Goal: Task Accomplishment & Management: Manage account settings

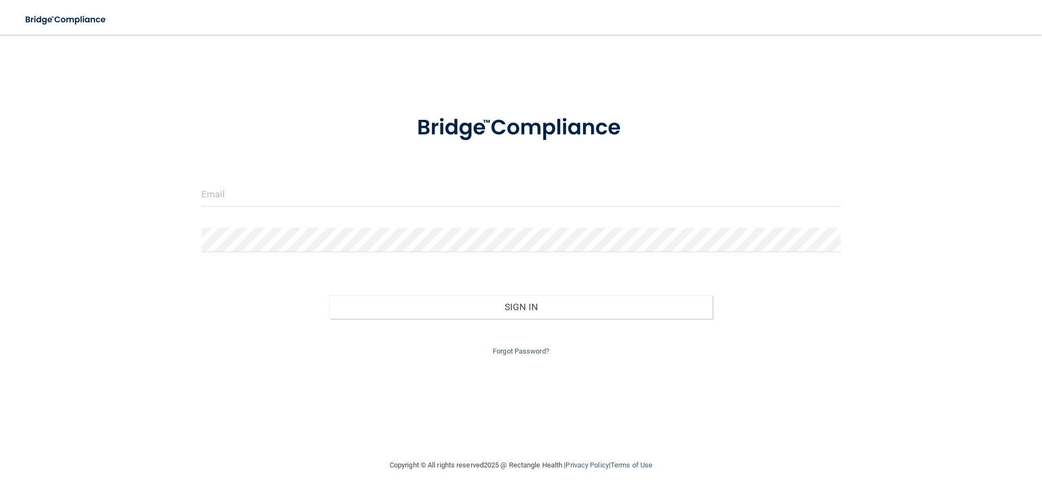
click at [239, 178] on form "Invalid email/password. You don't have permission to access that page. Sign In …" at bounding box center [520, 229] width 639 height 258
click at [240, 187] on input "email" at bounding box center [520, 194] width 639 height 24
click at [228, 193] on input "email" at bounding box center [520, 194] width 639 height 24
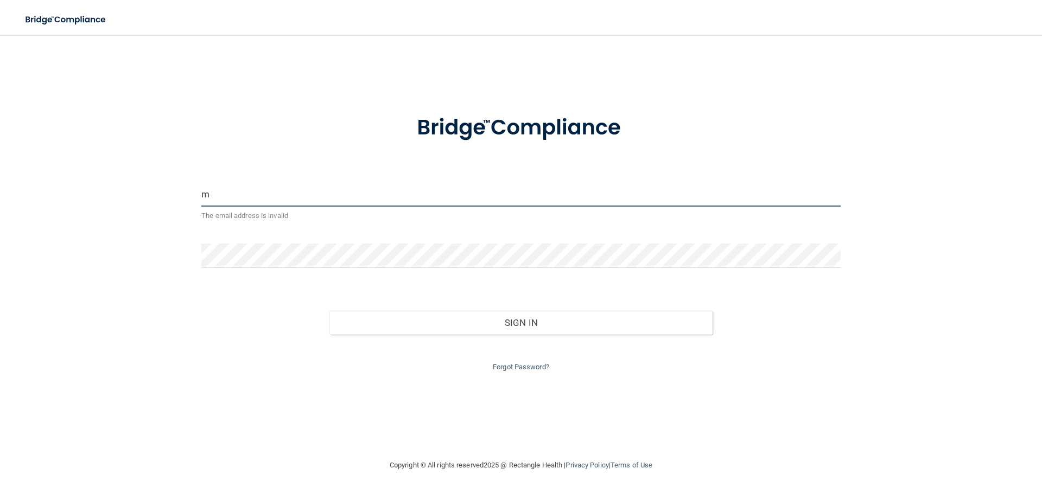
type input "[EMAIL_ADDRESS][DOMAIN_NAME]"
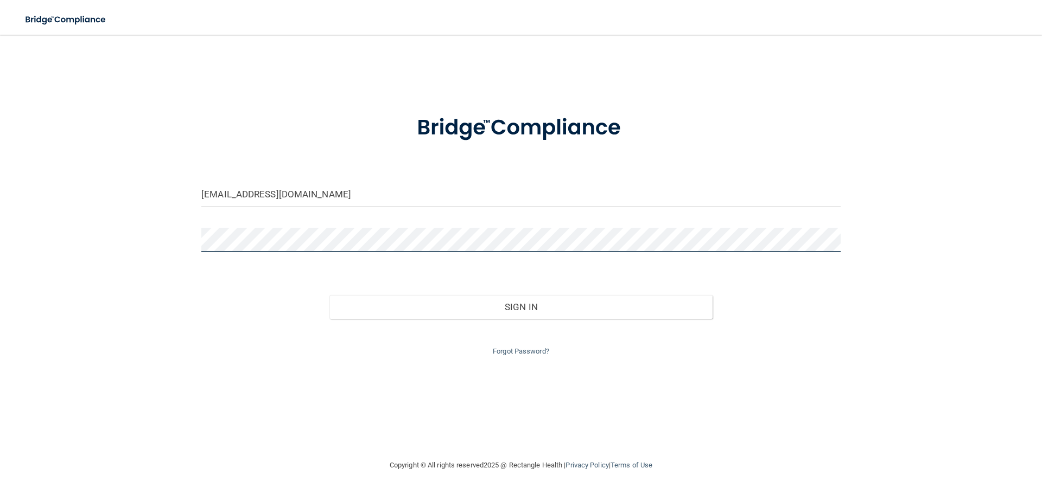
click at [125, 241] on div "[EMAIL_ADDRESS][DOMAIN_NAME] Invalid email/password. You don't have permission …" at bounding box center [521, 247] width 998 height 403
click at [329, 295] on button "Sign In" at bounding box center [521, 307] width 384 height 24
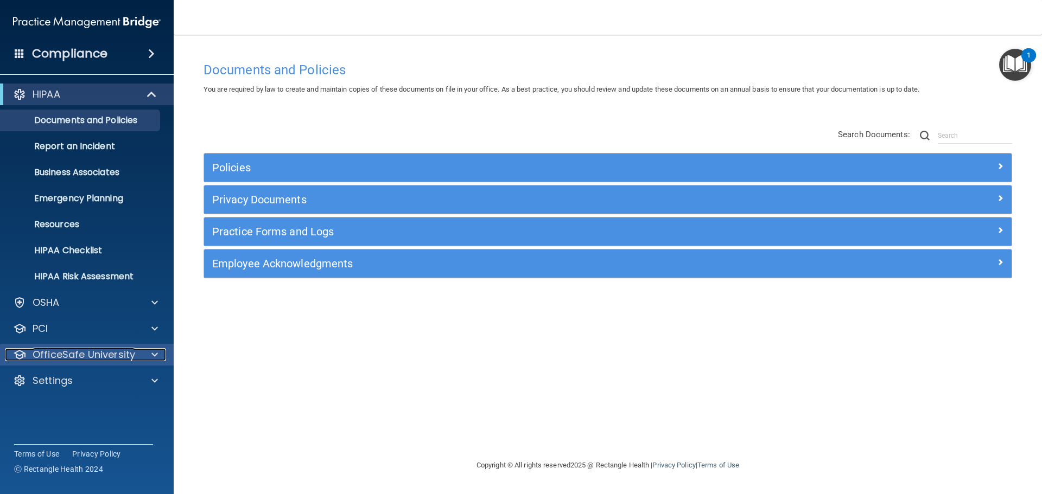
click at [152, 350] on span at bounding box center [154, 354] width 7 height 13
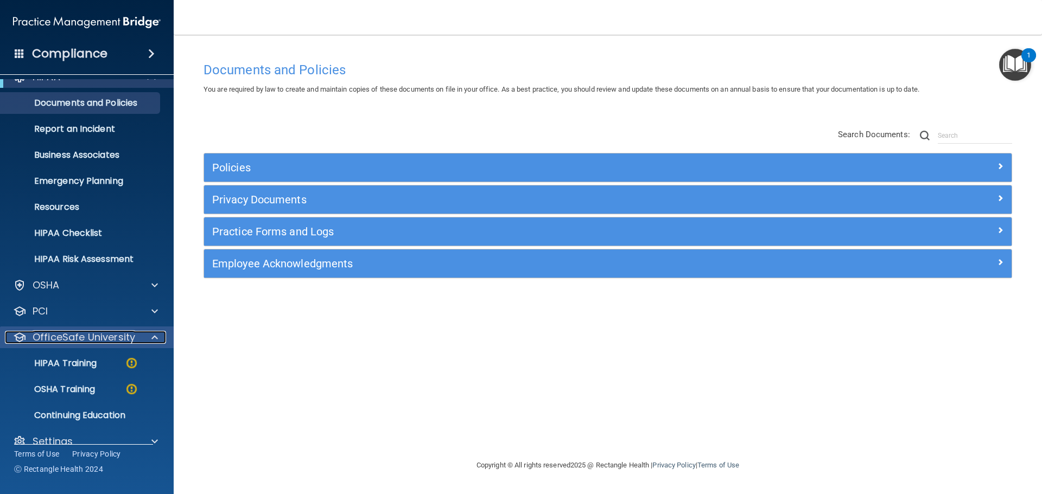
scroll to position [34, 0]
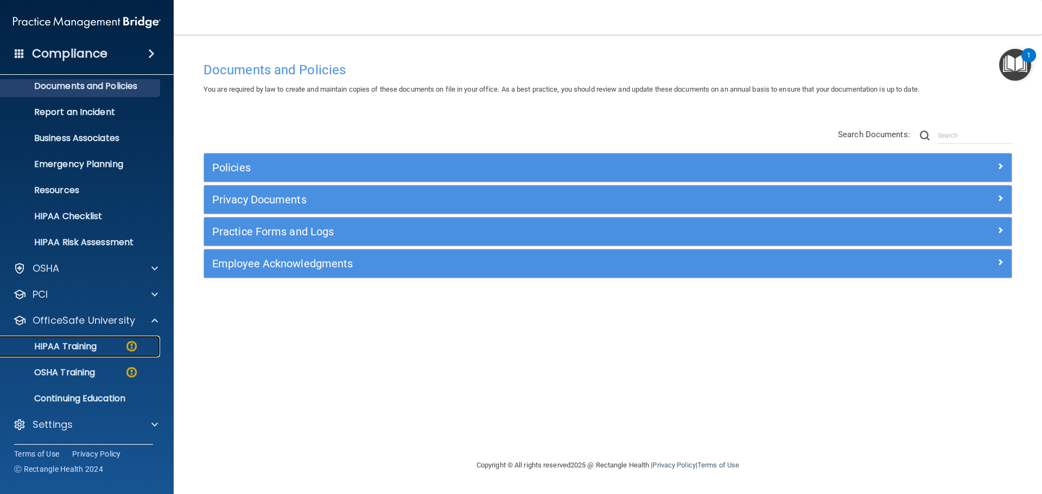
click at [128, 350] on img at bounding box center [132, 347] width 14 height 14
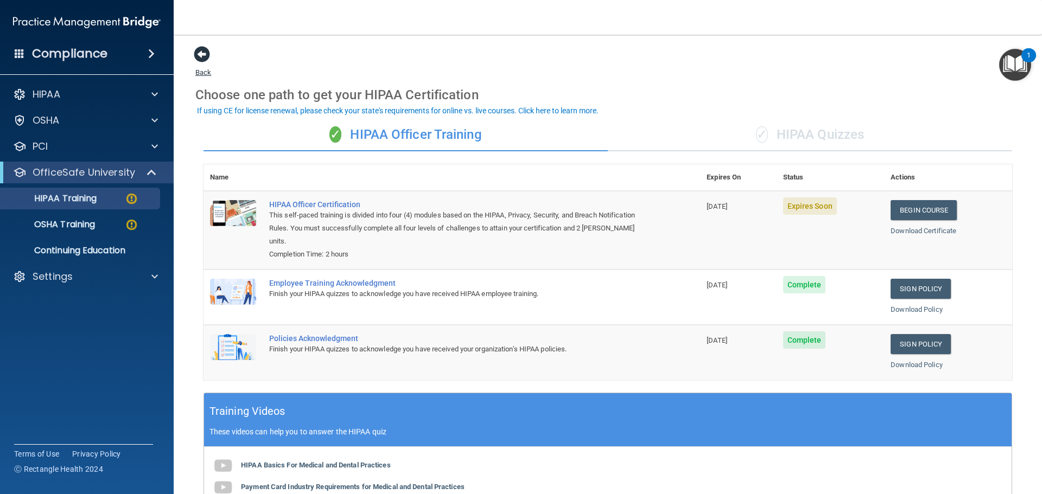
click at [201, 54] on span at bounding box center [202, 54] width 16 height 16
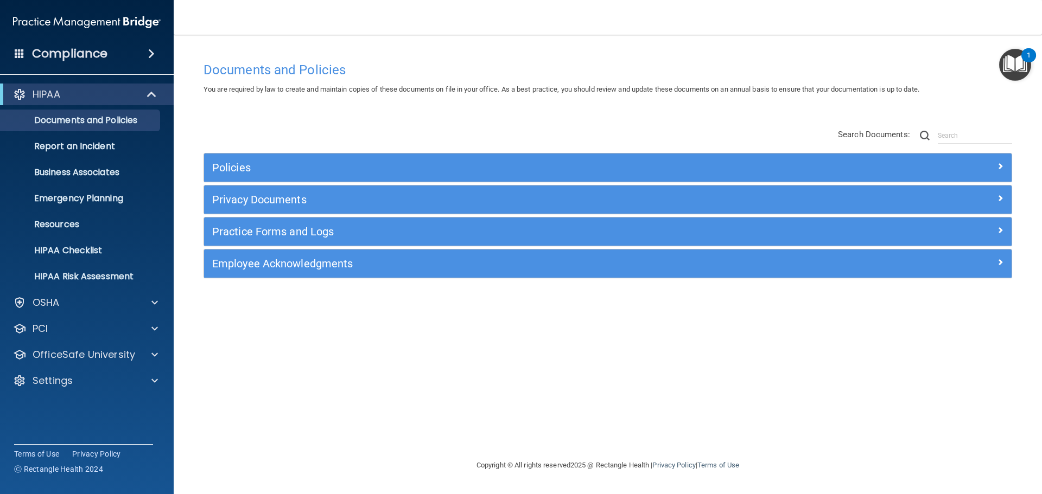
click at [150, 48] on span at bounding box center [151, 53] width 7 height 13
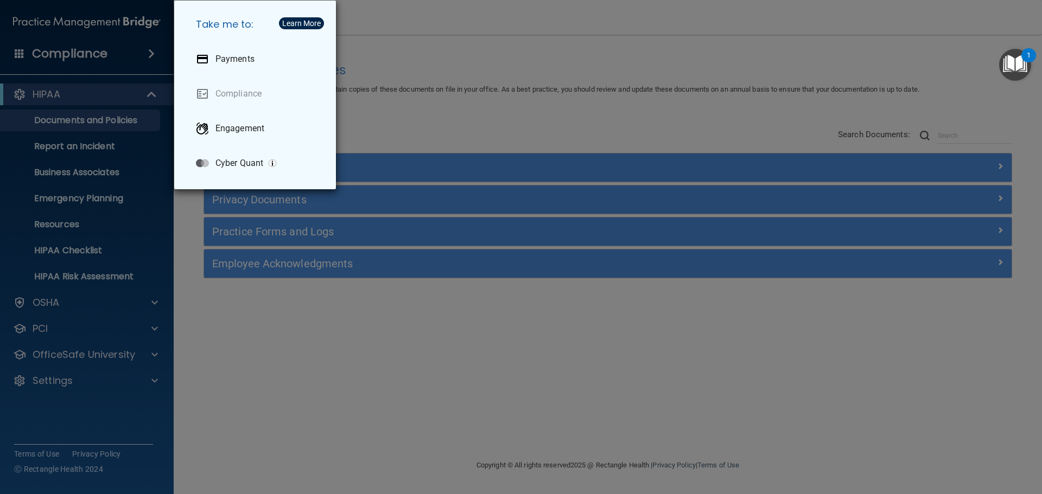
click at [70, 379] on div "Take me to: Payments Compliance Engagement Cyber Quant" at bounding box center [521, 247] width 1042 height 494
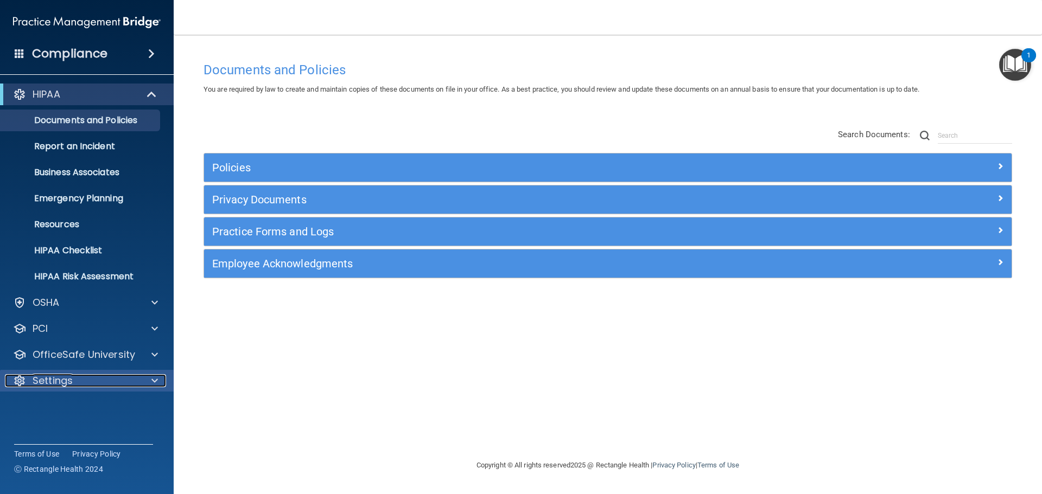
click at [142, 379] on div at bounding box center [152, 380] width 27 height 13
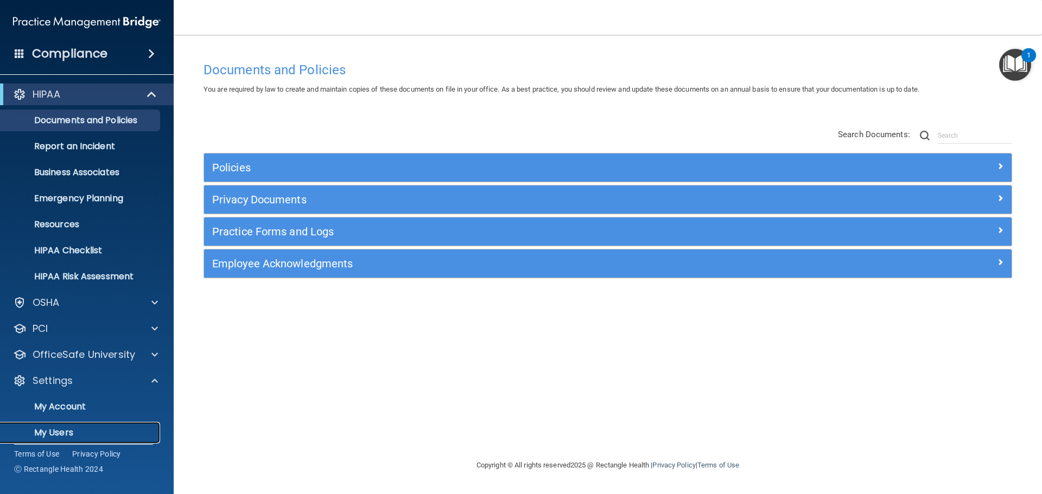
click at [61, 431] on p "My Users" at bounding box center [81, 433] width 148 height 11
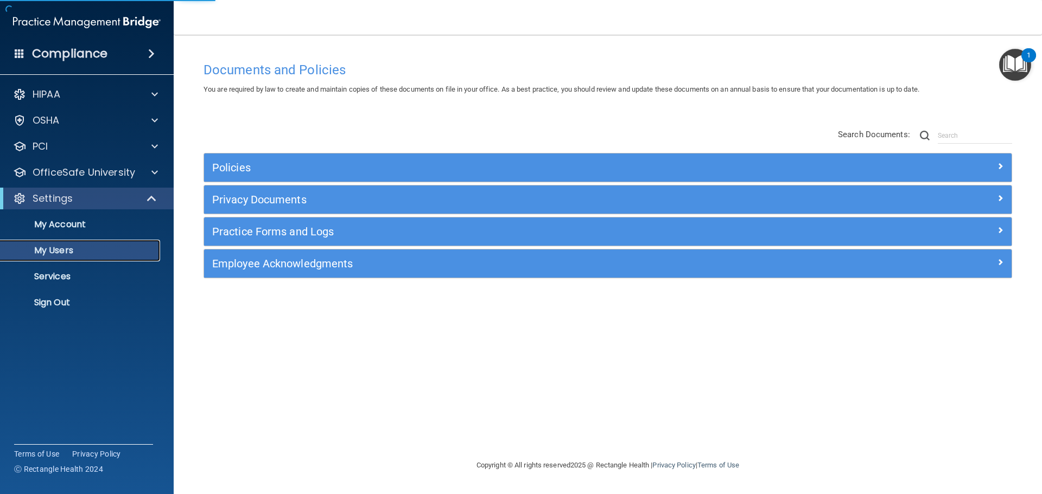
select select "20"
